Goal: Task Accomplishment & Management: Manage account settings

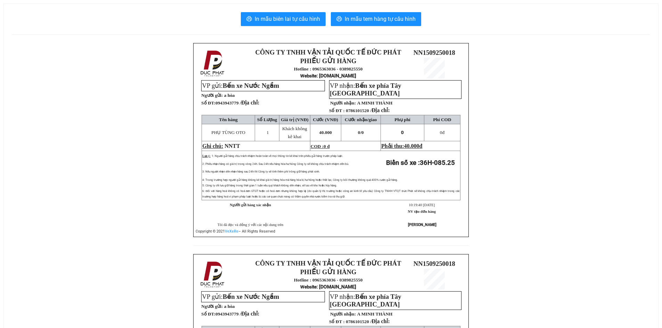
scroll to position [123, 0]
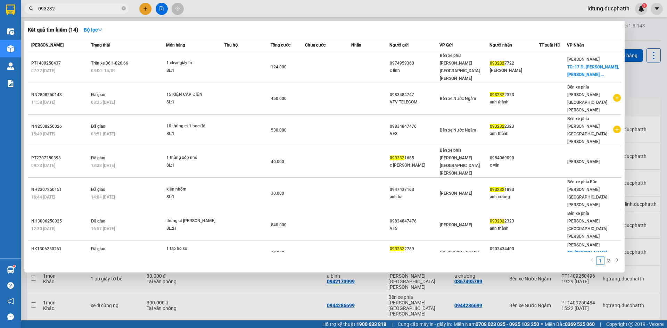
click at [65, 11] on input "093232" at bounding box center [79, 9] width 82 height 8
type input "0"
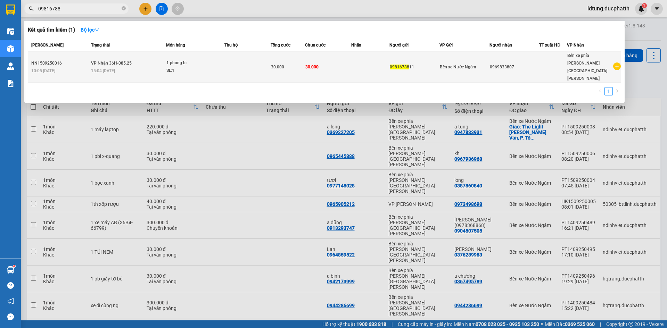
type input "09816788"
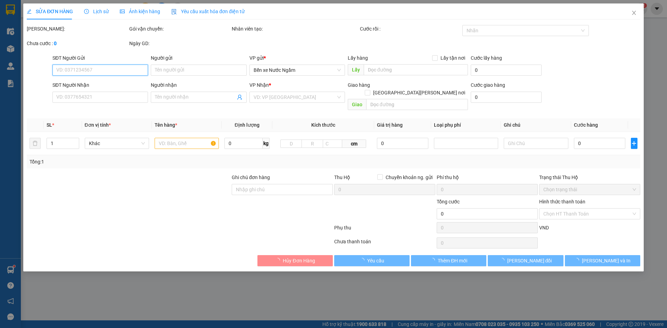
type input "0981678811"
type input "0969833807"
type input "30.000"
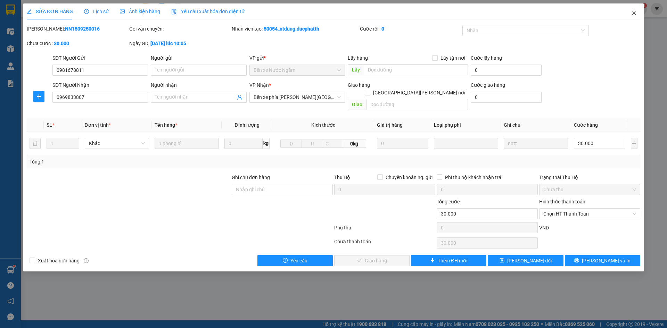
click at [637, 13] on span "Close" at bounding box center [633, 12] width 19 height 19
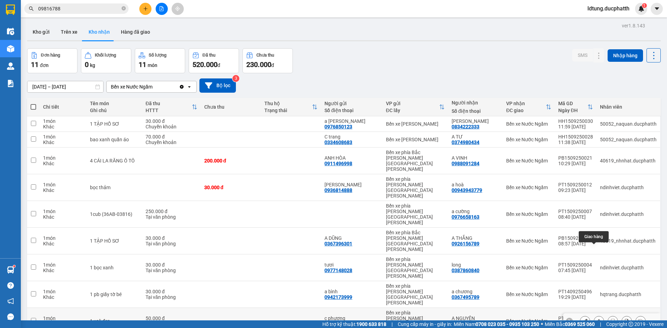
click at [597, 319] on icon at bounding box center [599, 321] width 4 height 4
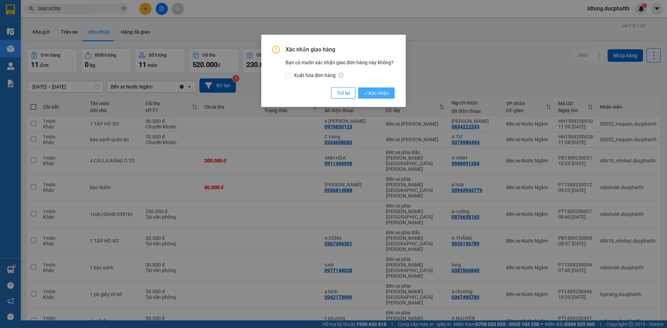
click at [388, 95] on span "Xác nhận" at bounding box center [376, 93] width 25 height 8
